Goal: Navigation & Orientation: Go to known website

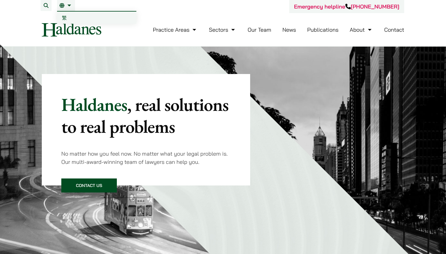
click at [68, 6] on link "EN" at bounding box center [65, 5] width 13 height 5
click at [62, 17] on span "繁" at bounding box center [64, 18] width 5 height 6
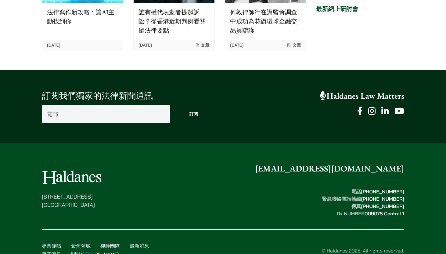
scroll to position [1518, 0]
